Goal: Transaction & Acquisition: Purchase product/service

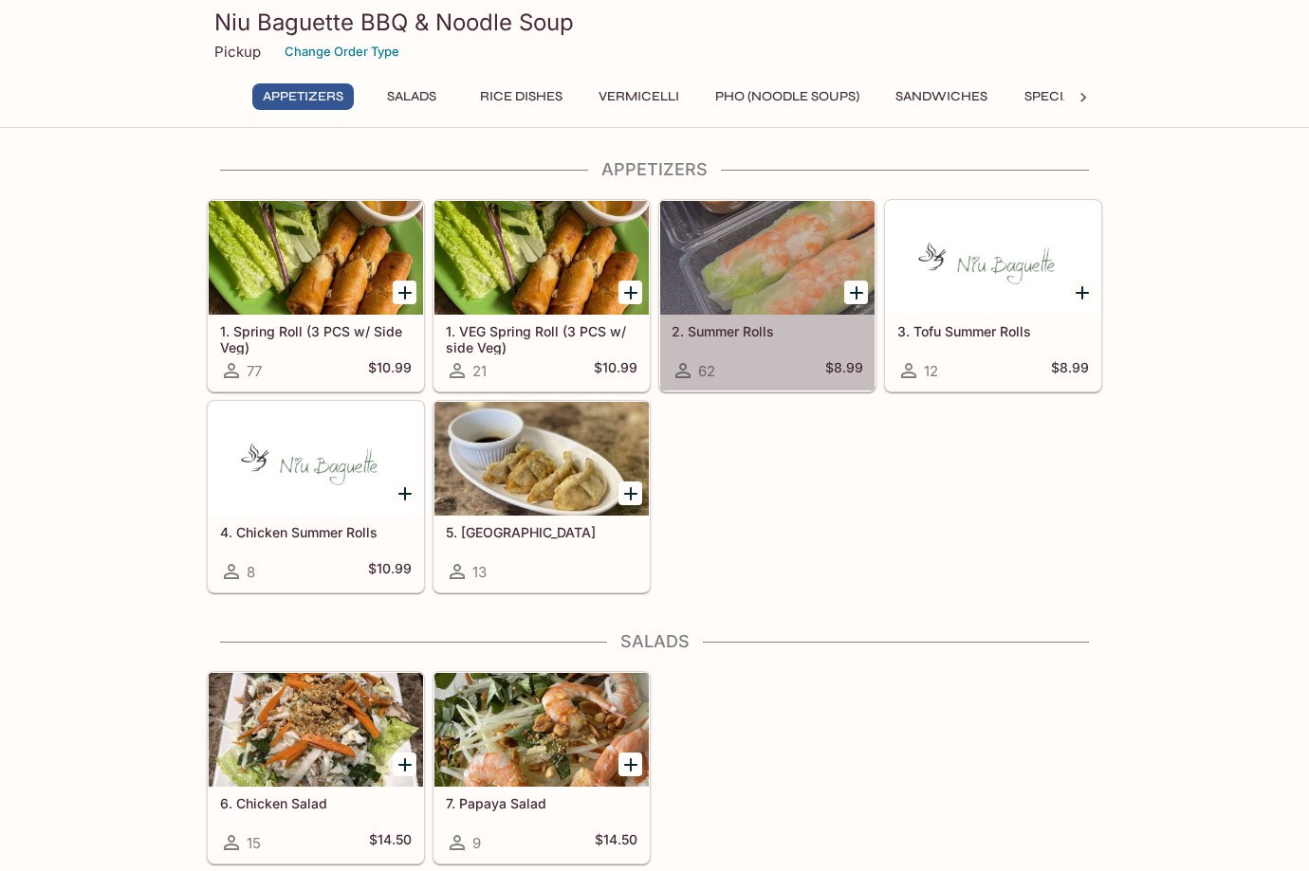
click at [784, 286] on div at bounding box center [767, 258] width 214 height 114
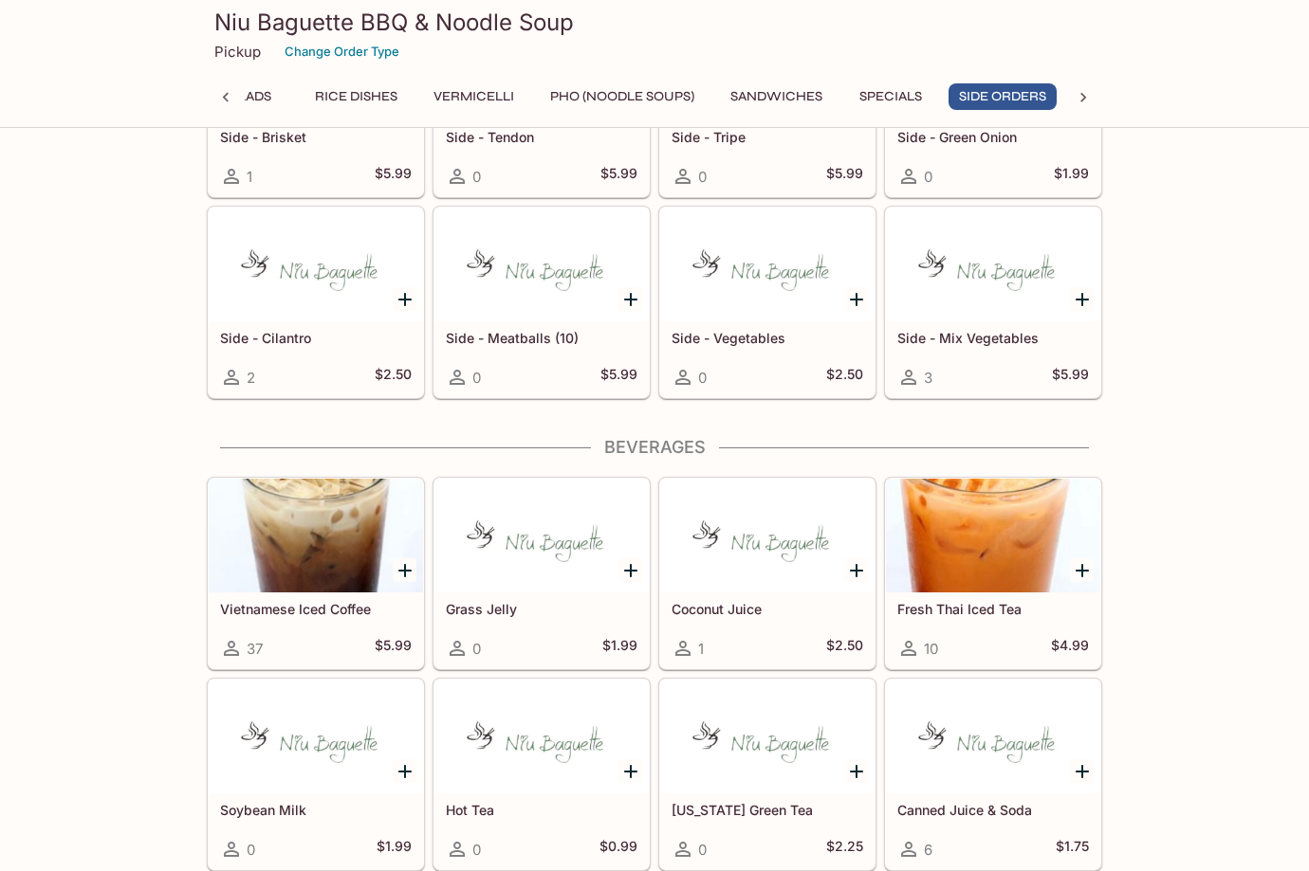
scroll to position [0, 165]
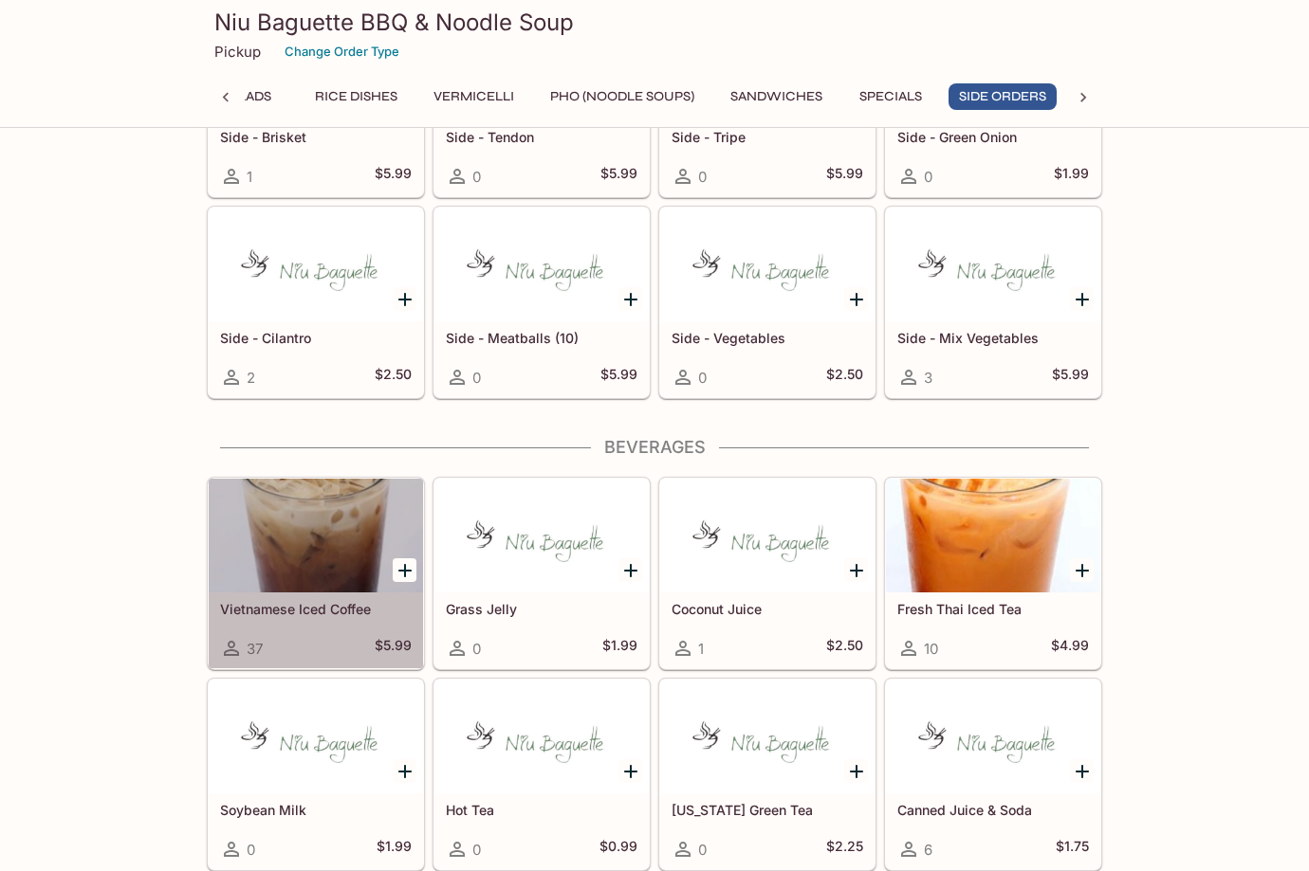
click at [304, 524] on div at bounding box center [316, 536] width 214 height 114
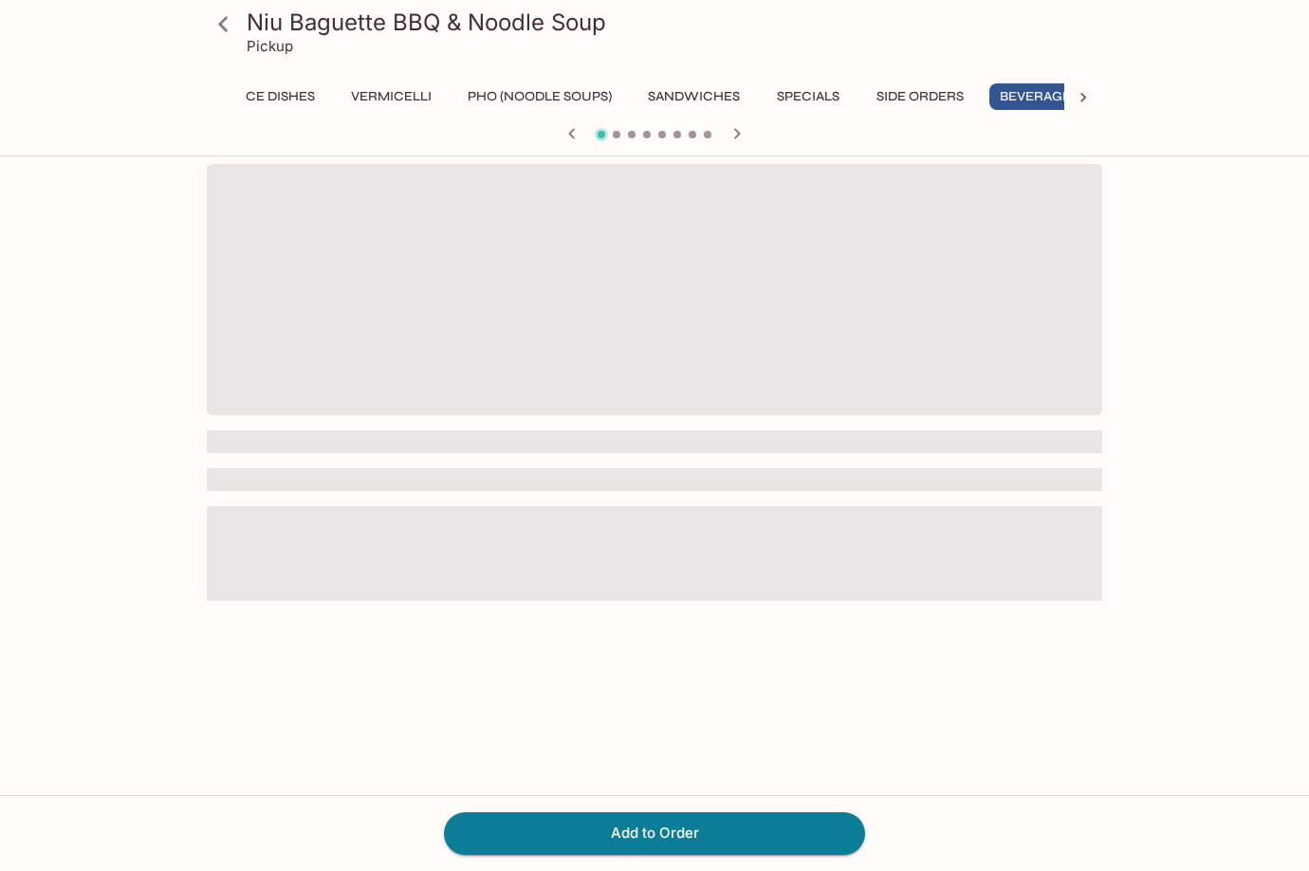
scroll to position [0, 281]
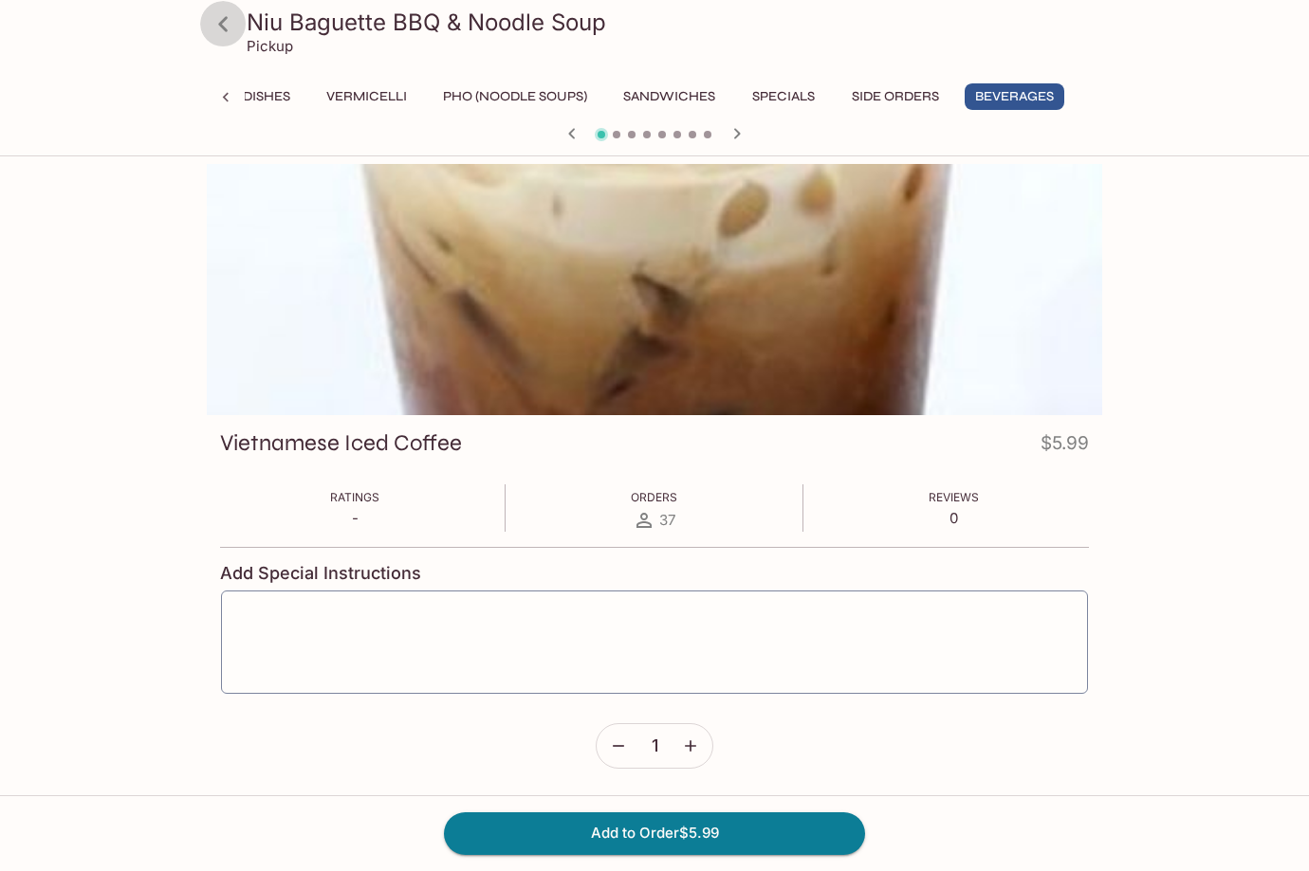
click at [227, 15] on icon at bounding box center [223, 24] width 33 height 33
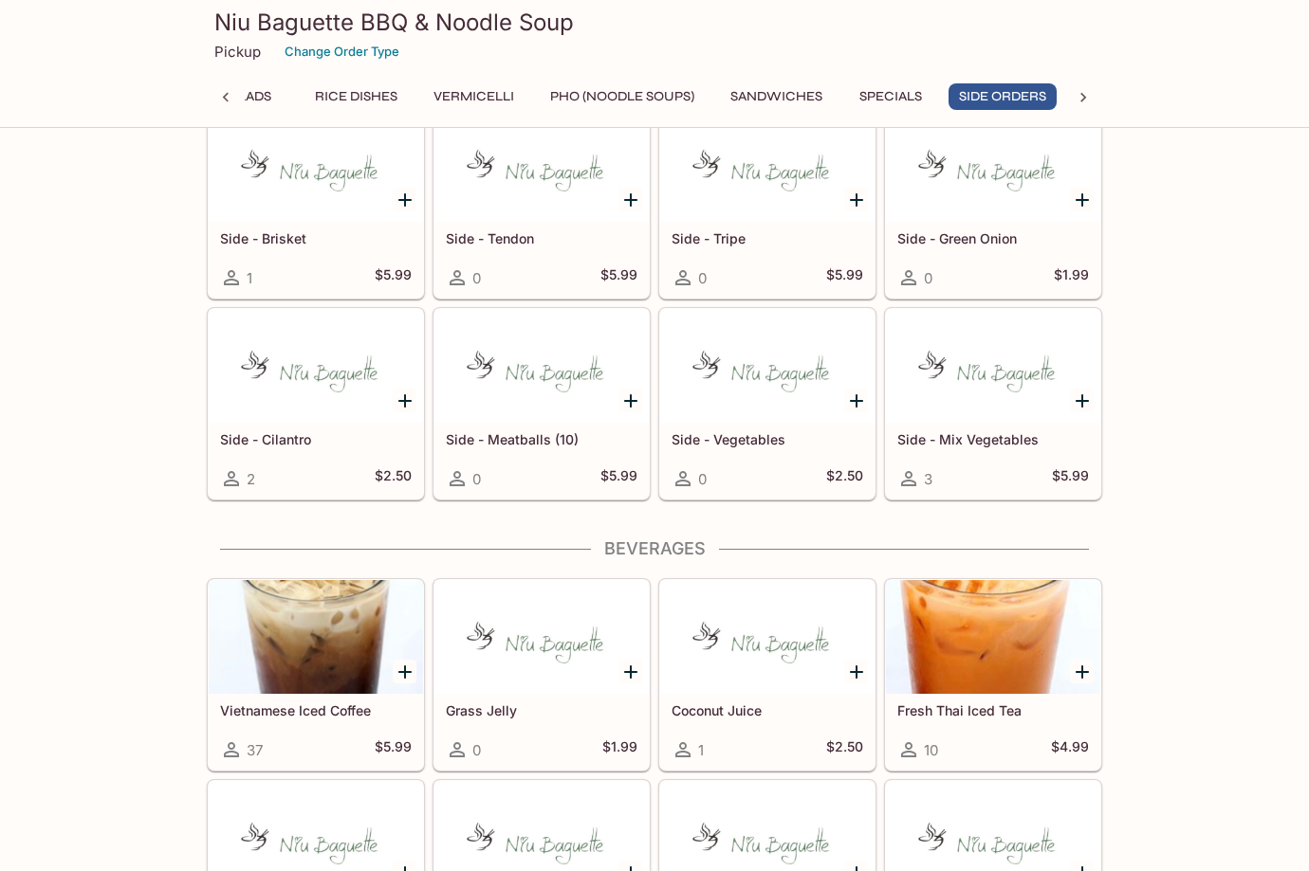
scroll to position [3913, 0]
